Goal: Check status: Check status

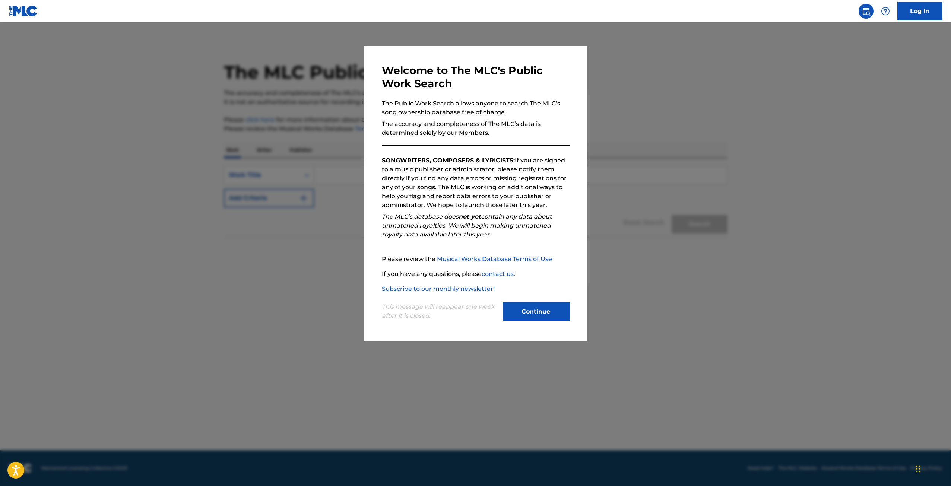
click at [542, 315] on button "Continue" at bounding box center [536, 312] width 67 height 19
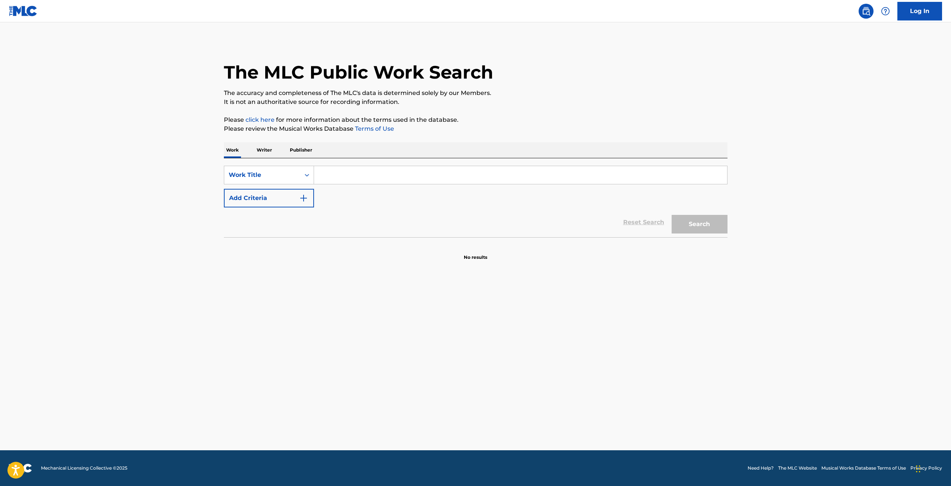
click at [372, 178] on input "Search Form" at bounding box center [520, 175] width 413 height 18
click at [371, 178] on input "Search Form" at bounding box center [520, 175] width 413 height 18
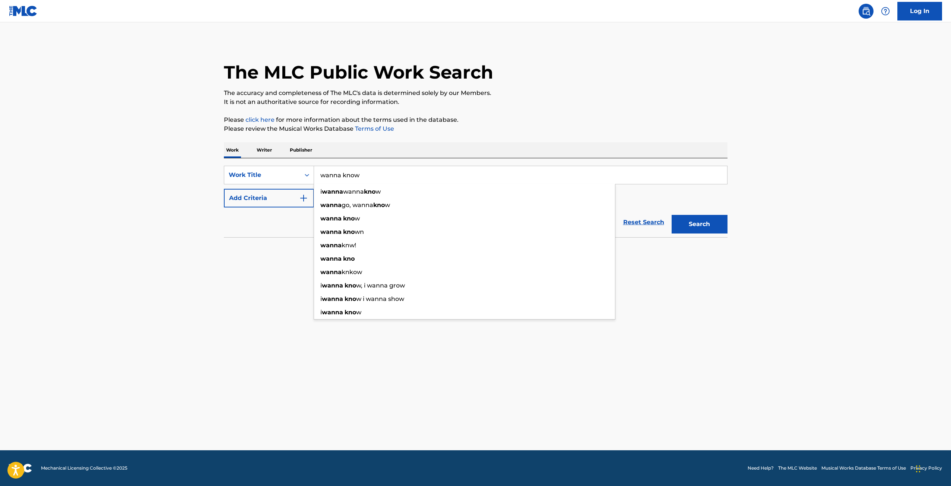
type input "wanna know"
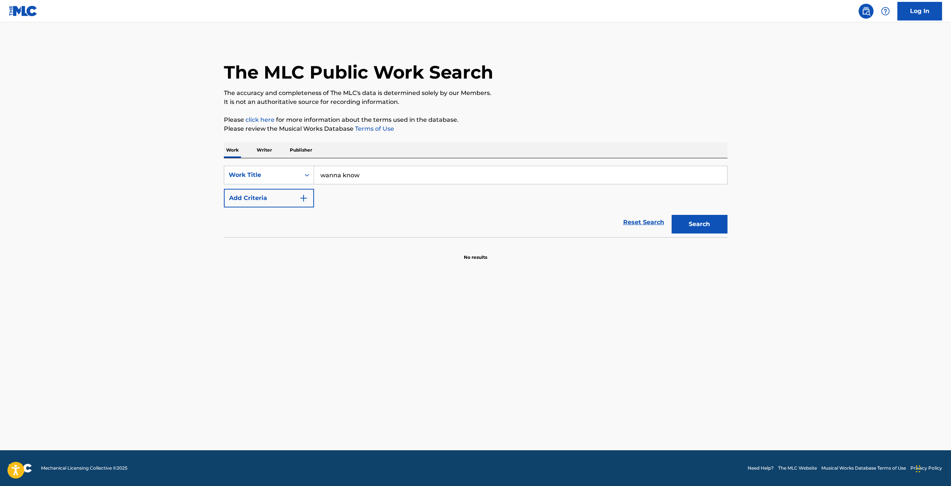
click at [224, 189] on button "Add Criteria" at bounding box center [269, 198] width 90 height 19
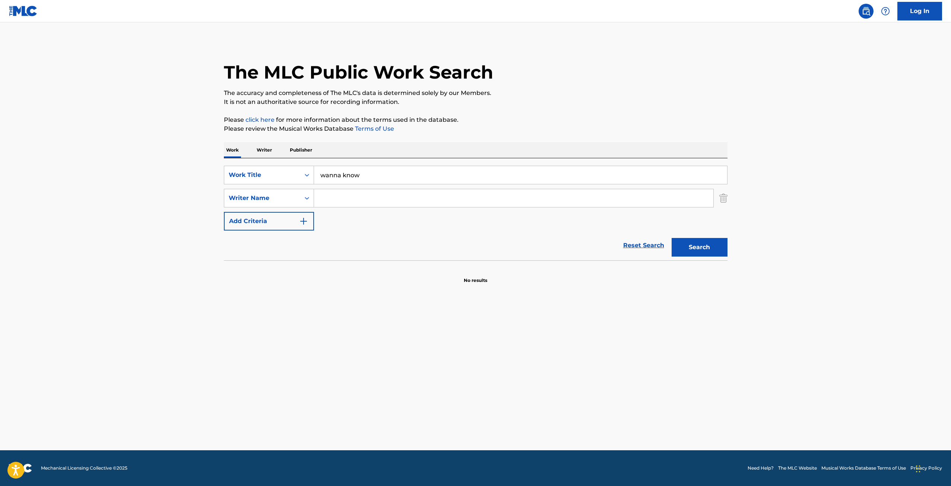
click at [388, 208] on div "SearchWithCriteria3eee8276-b9d5-4310-a763-222f94629931 Work Title wanna know Se…" at bounding box center [476, 198] width 504 height 65
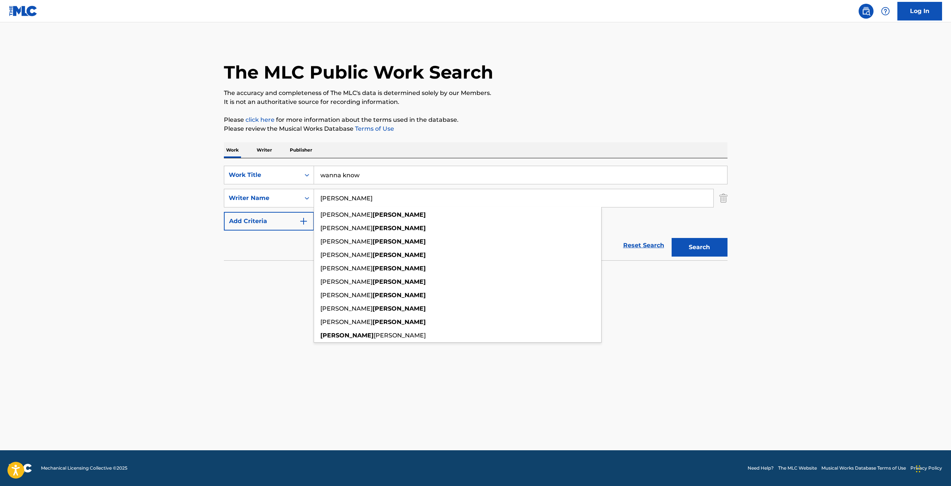
type input "[PERSON_NAME]"
click at [672, 238] on button "Search" at bounding box center [700, 247] width 56 height 19
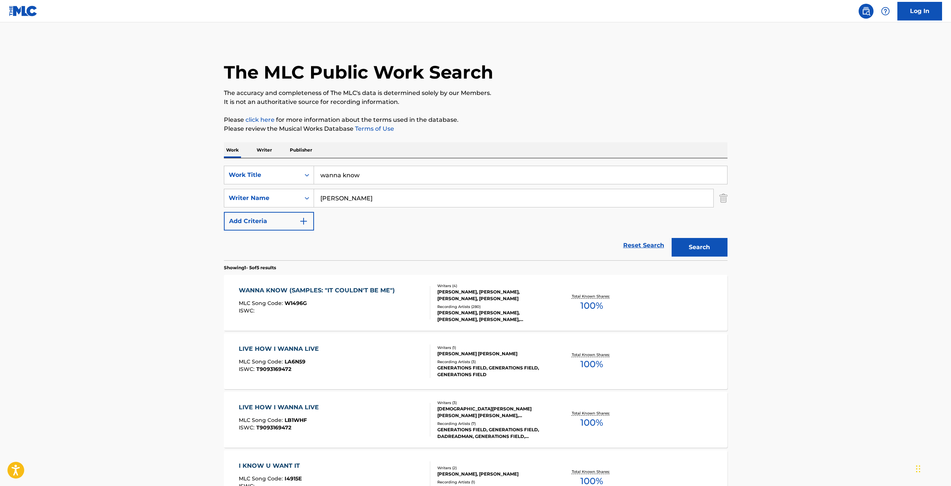
click at [442, 303] on div "Writers ( 4 ) [PERSON_NAME], [PERSON_NAME], [PERSON_NAME], [PERSON_NAME] Record…" at bounding box center [490, 303] width 120 height 40
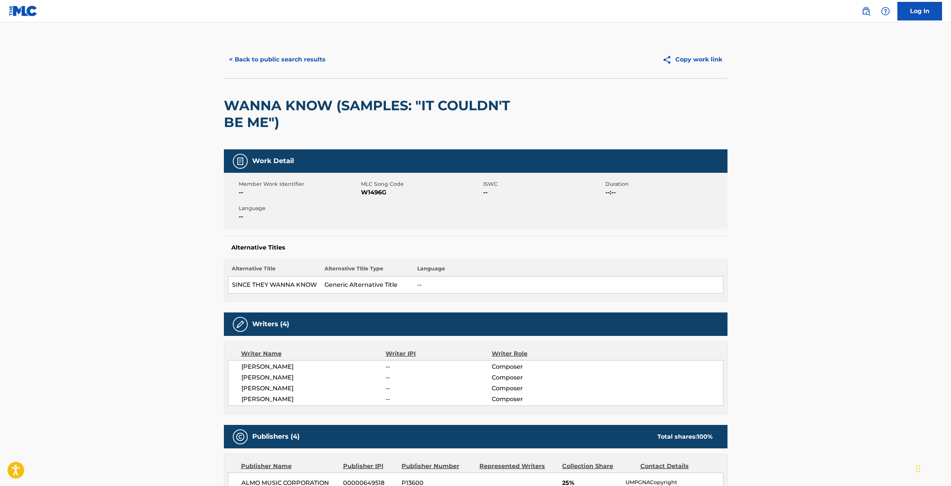
click at [28, 12] on img at bounding box center [23, 11] width 29 height 11
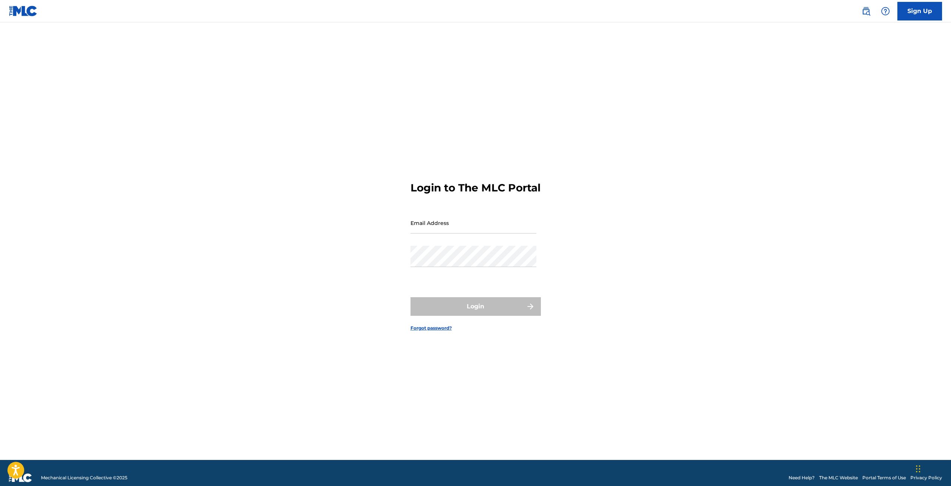
click at [459, 218] on form "Login to The MLC Portal Email Address Password Login Forgot password?" at bounding box center [476, 250] width 130 height 419
click at [463, 228] on input "Email Address" at bounding box center [474, 222] width 126 height 21
click at [480, 228] on input "Email Address" at bounding box center [474, 222] width 126 height 21
type input "[EMAIL_ADDRESS][DOMAIN_NAME]"
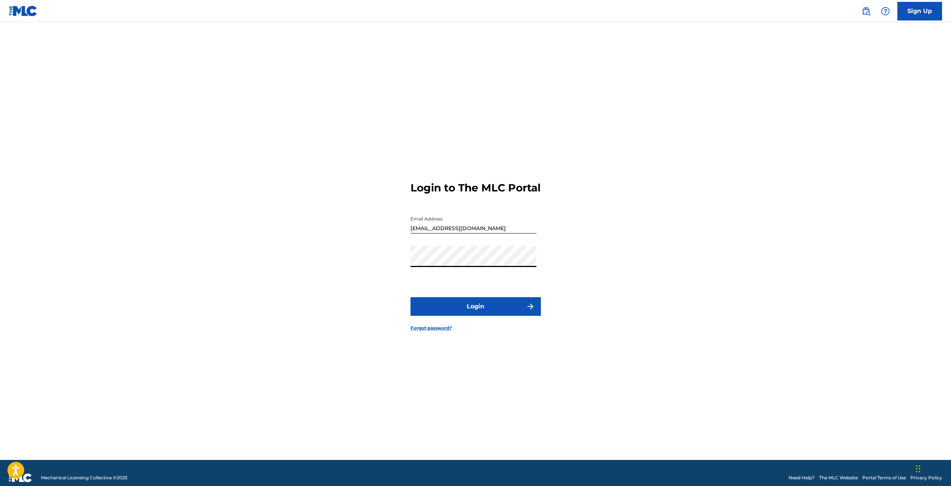
click at [488, 308] on button "Login" at bounding box center [476, 306] width 130 height 19
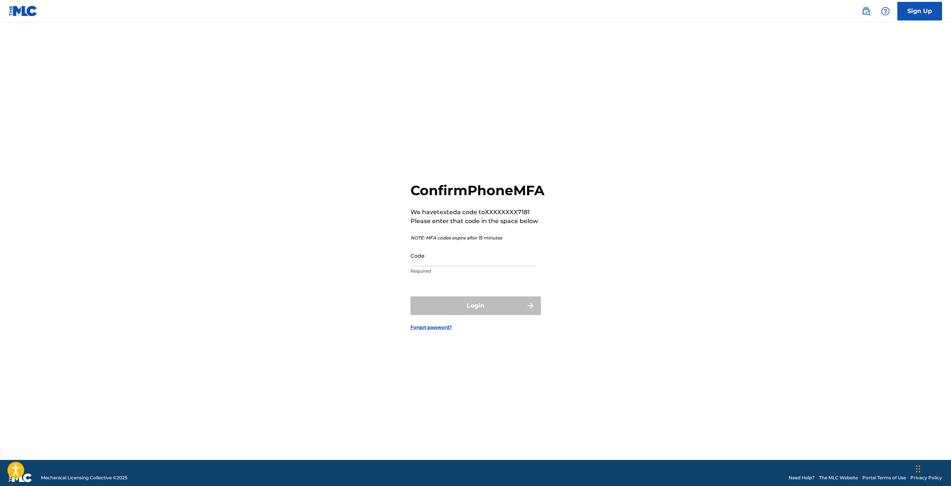
click at [458, 261] on input "Code" at bounding box center [474, 255] width 126 height 21
type input "302069"
click at [478, 308] on button "Login" at bounding box center [476, 306] width 130 height 19
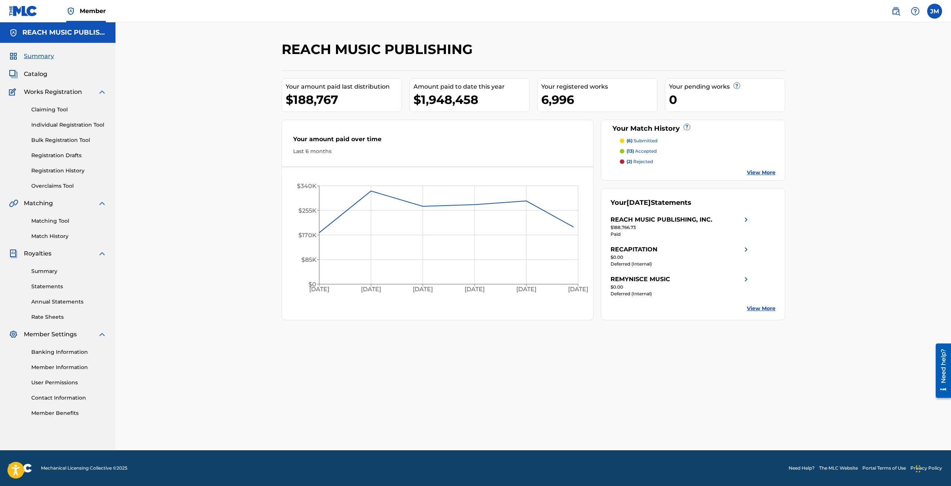
click at [66, 175] on div "Claiming Tool Individual Registration Tool Bulk Registration Tool Registration …" at bounding box center [58, 144] width 98 height 94
click at [65, 171] on link "Registration History" at bounding box center [68, 171] width 75 height 8
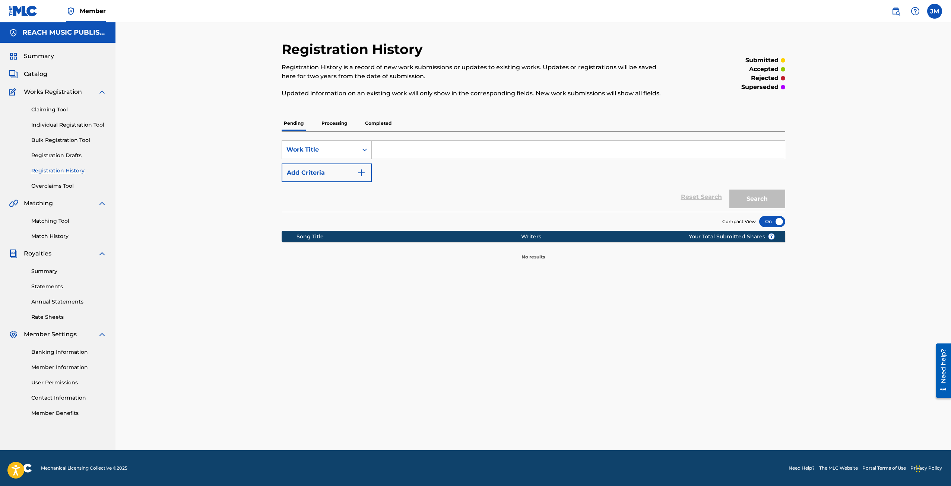
click at [328, 121] on p "Processing" at bounding box center [334, 124] width 30 height 16
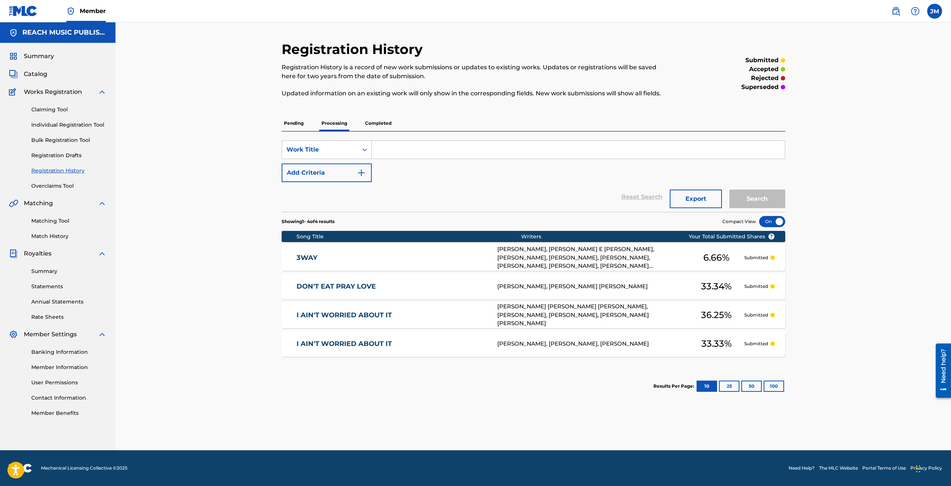
click at [462, 149] on input "Search Form" at bounding box center [578, 150] width 413 height 18
